Goal: Navigation & Orientation: Find specific page/section

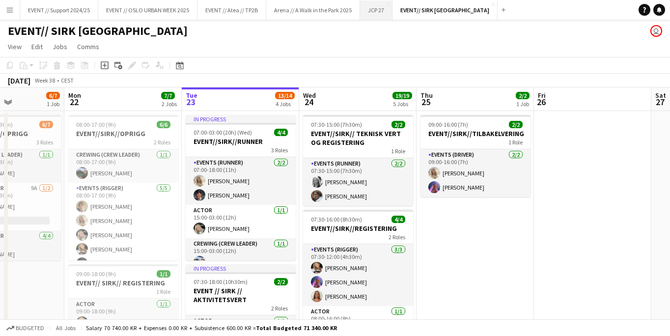
click at [373, 11] on button "JCP 27 Close" at bounding box center [376, 9] width 32 height 19
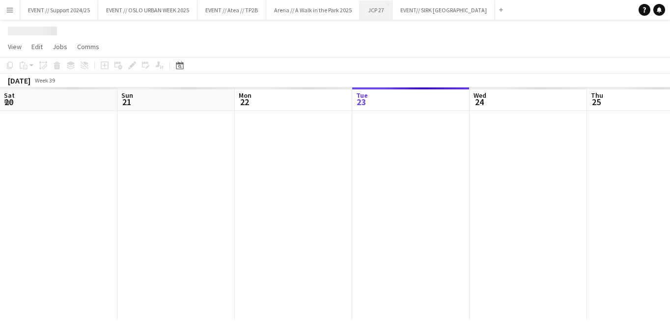
scroll to position [0, 235]
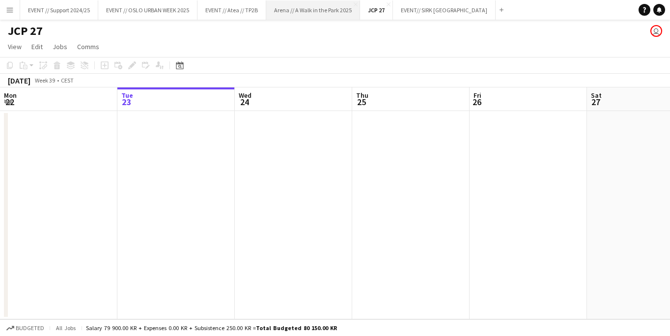
click at [318, 8] on button "Arena // A Walk in the Park 2025 Close" at bounding box center [313, 9] width 94 height 19
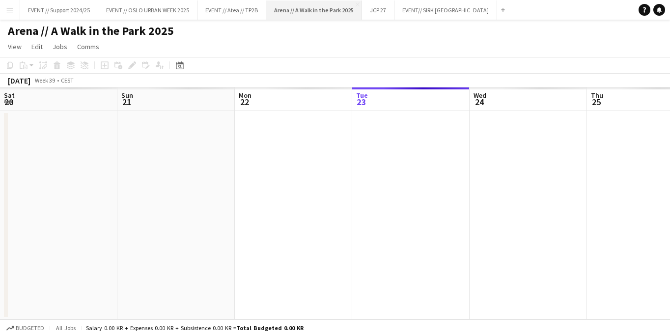
scroll to position [0, 235]
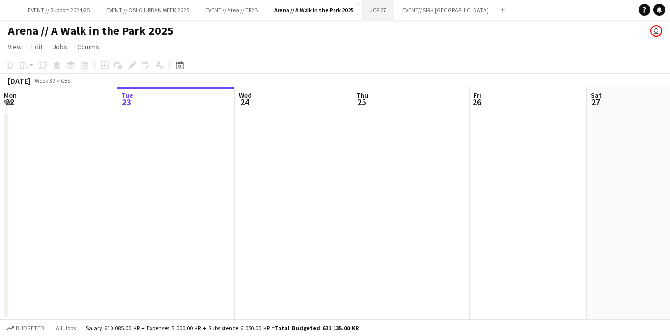
click at [381, 12] on button "JCP 27 Close" at bounding box center [378, 9] width 32 height 19
